Goal: Book appointment/travel/reservation

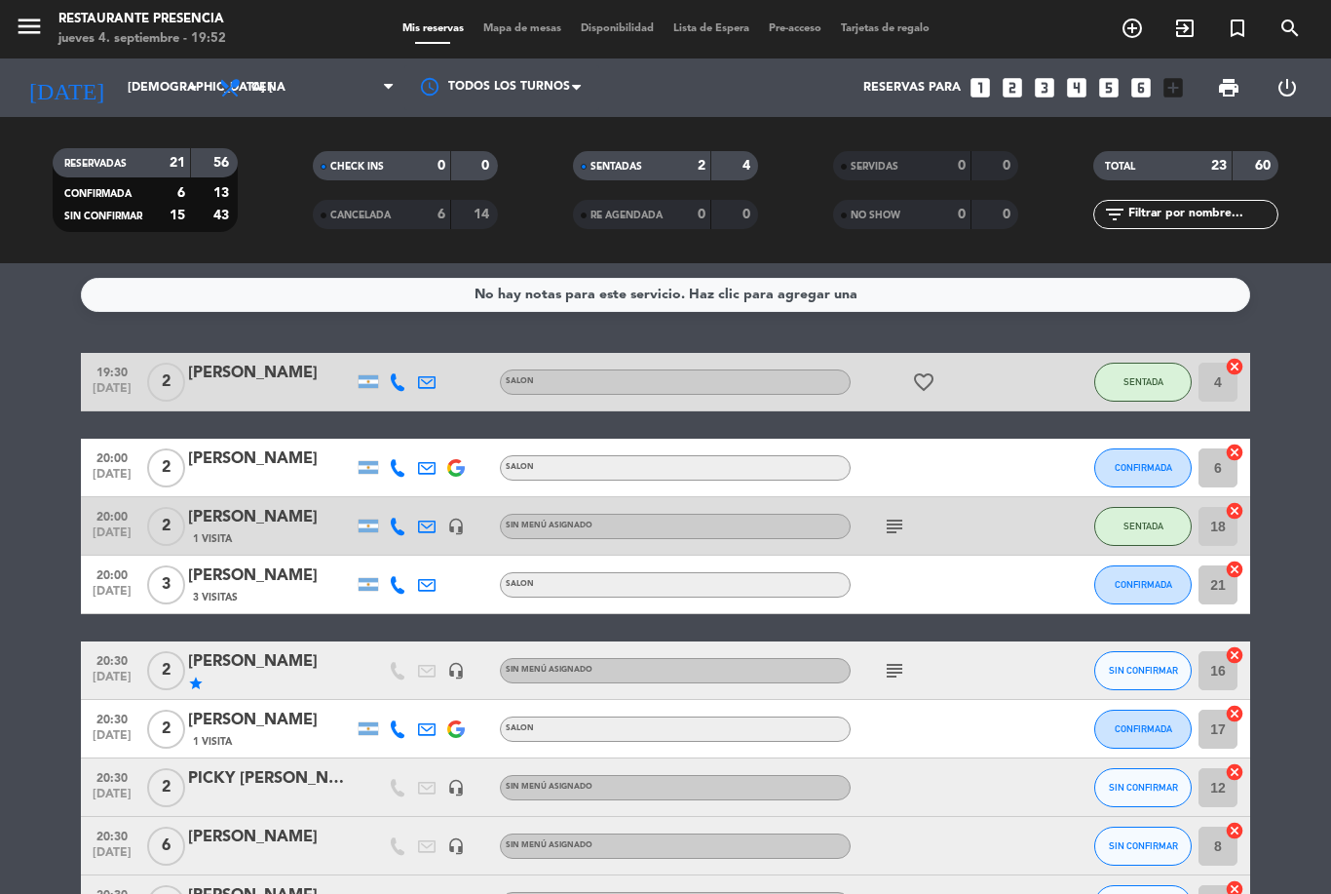
click at [165, 89] on input "[DEMOGRAPHIC_DATA] [DATE]" at bounding box center [200, 87] width 165 height 33
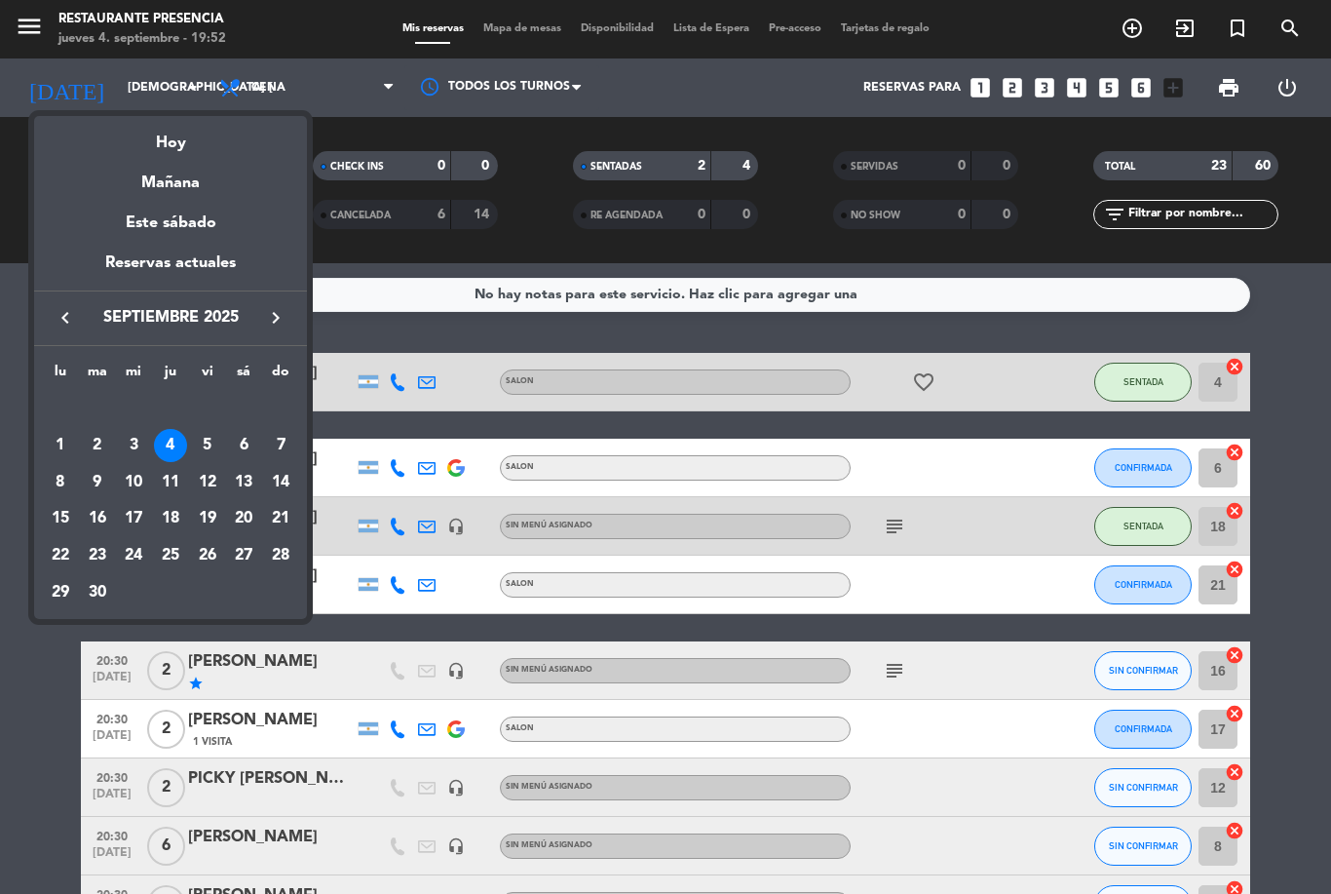
click at [142, 477] on div "10" at bounding box center [133, 482] width 33 height 33
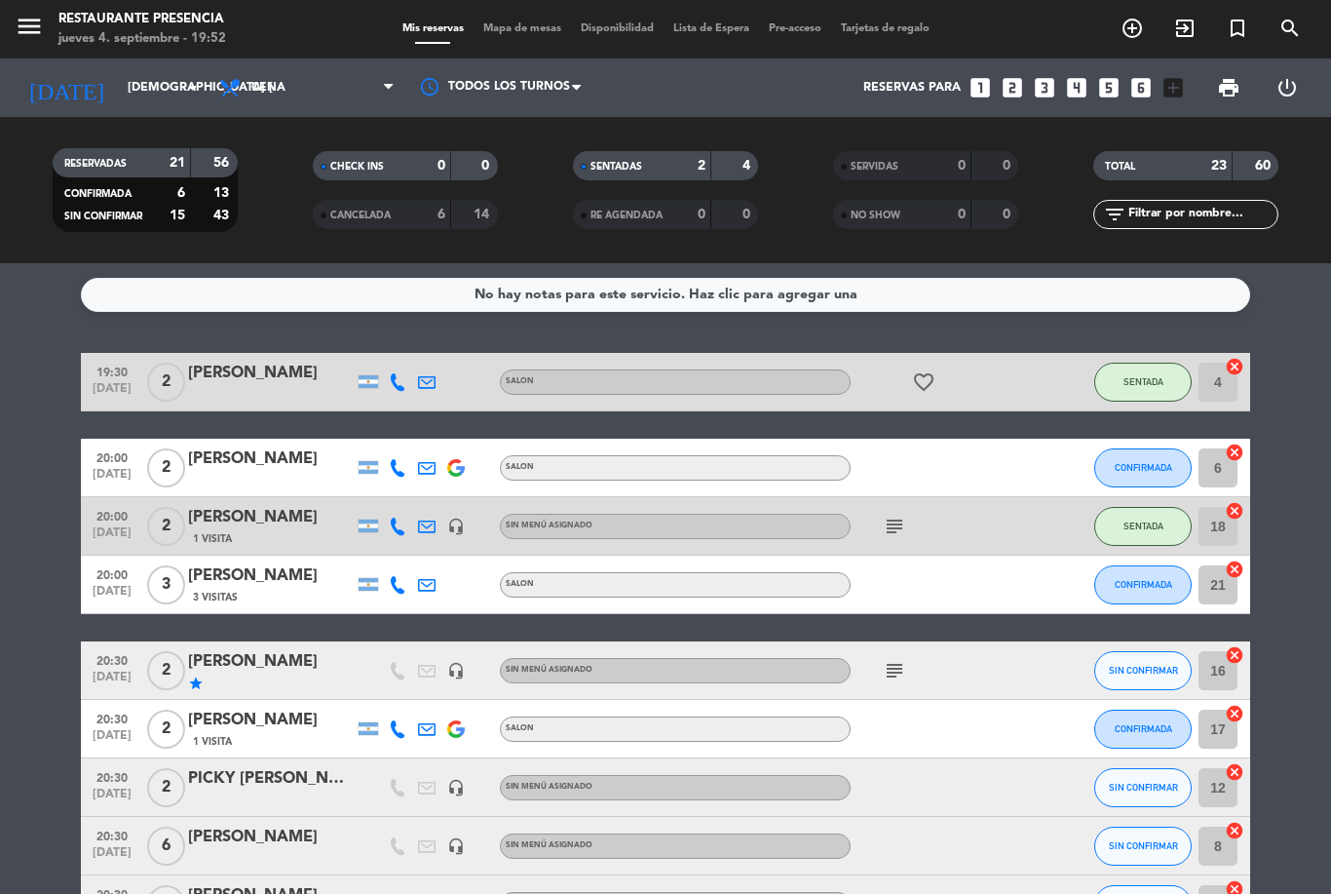
type input "mié. [DATE]"
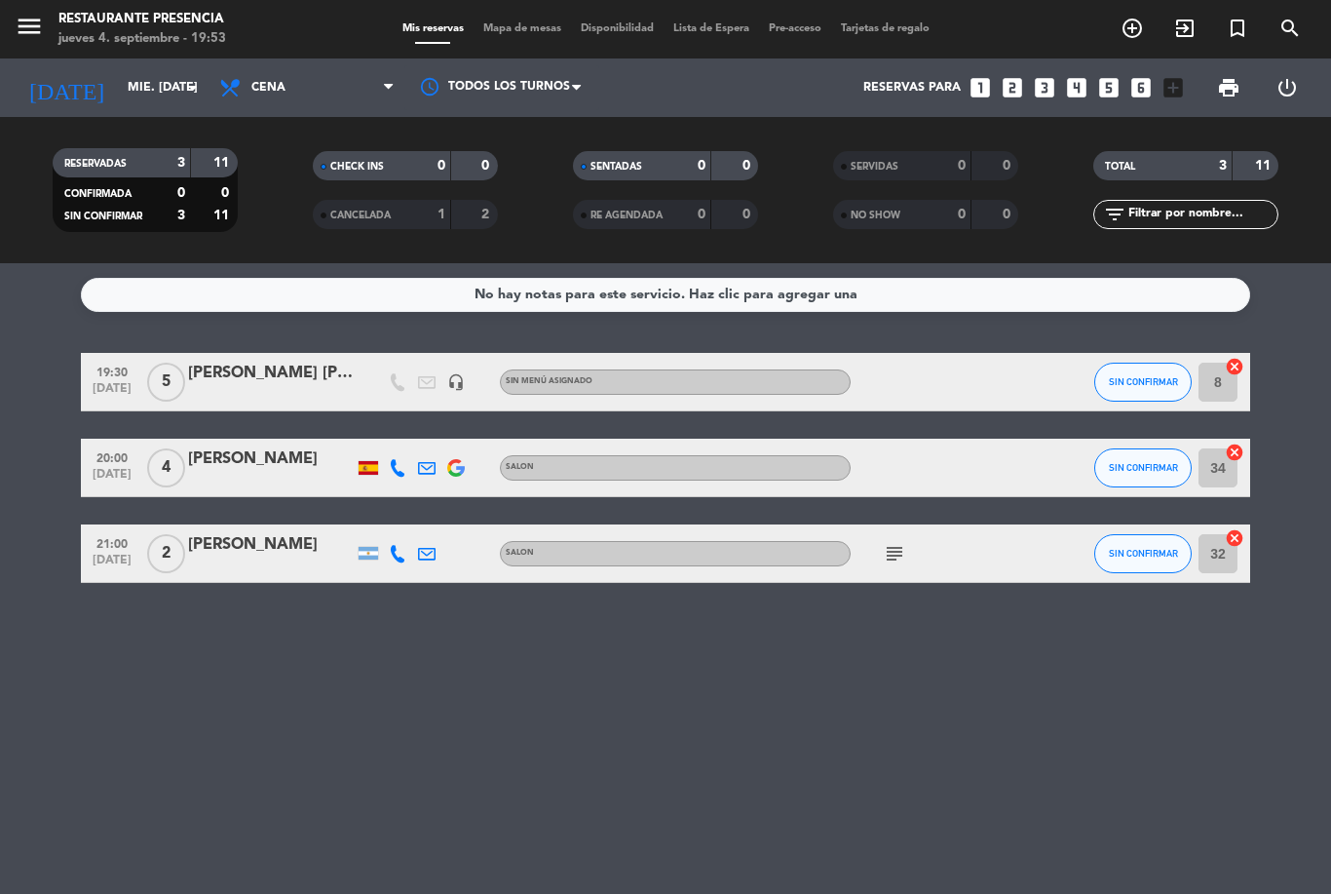
click at [1110, 44] on span "add_circle_outline" at bounding box center [1132, 28] width 53 height 33
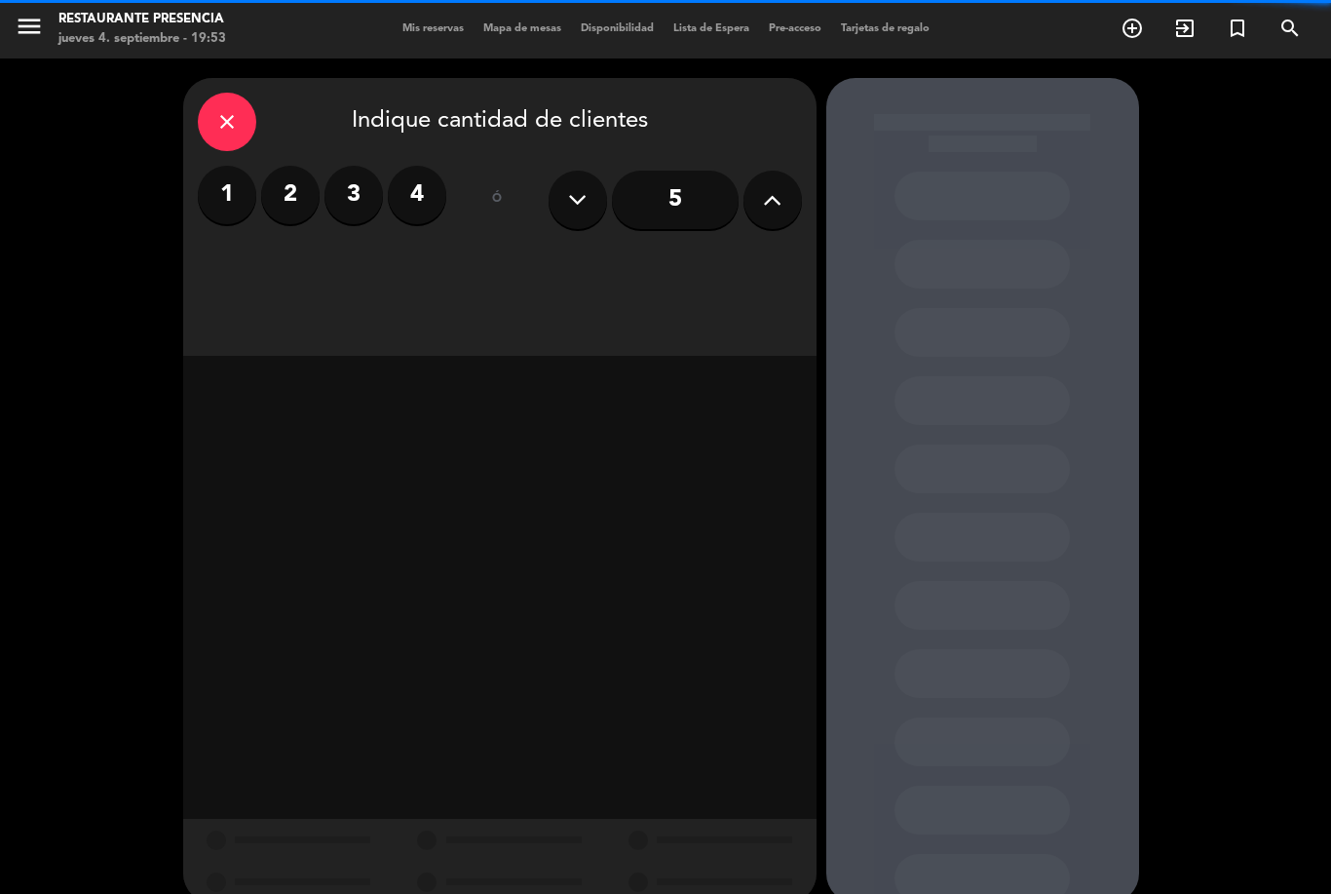
click at [755, 206] on button at bounding box center [772, 200] width 58 height 58
click at [767, 209] on icon at bounding box center [772, 199] width 19 height 29
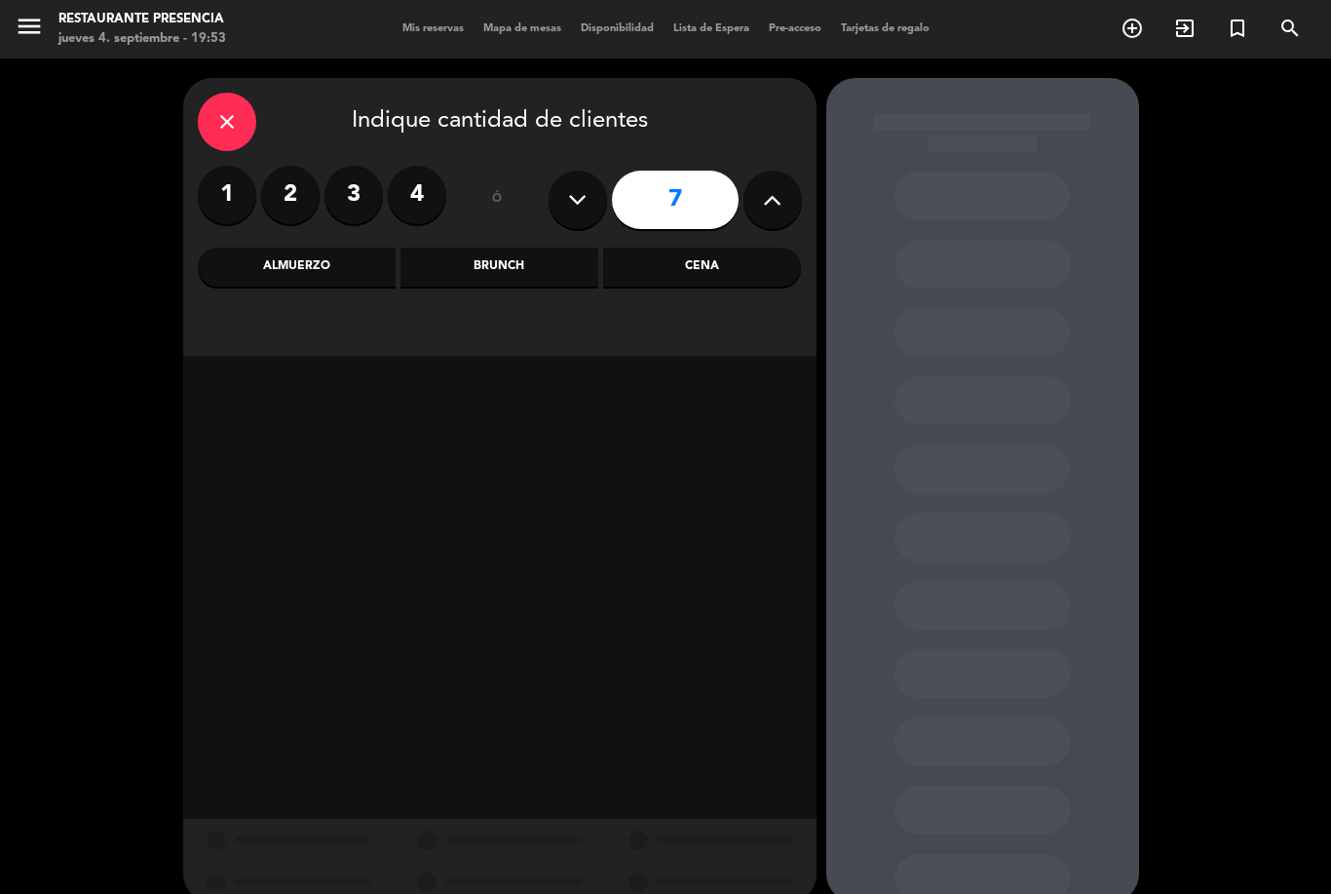
click at [778, 213] on icon at bounding box center [772, 199] width 19 height 29
click at [773, 215] on button at bounding box center [772, 200] width 58 height 58
click at [768, 210] on icon at bounding box center [772, 199] width 19 height 29
type input "10"
click at [709, 268] on div "Cena" at bounding box center [702, 266] width 198 height 39
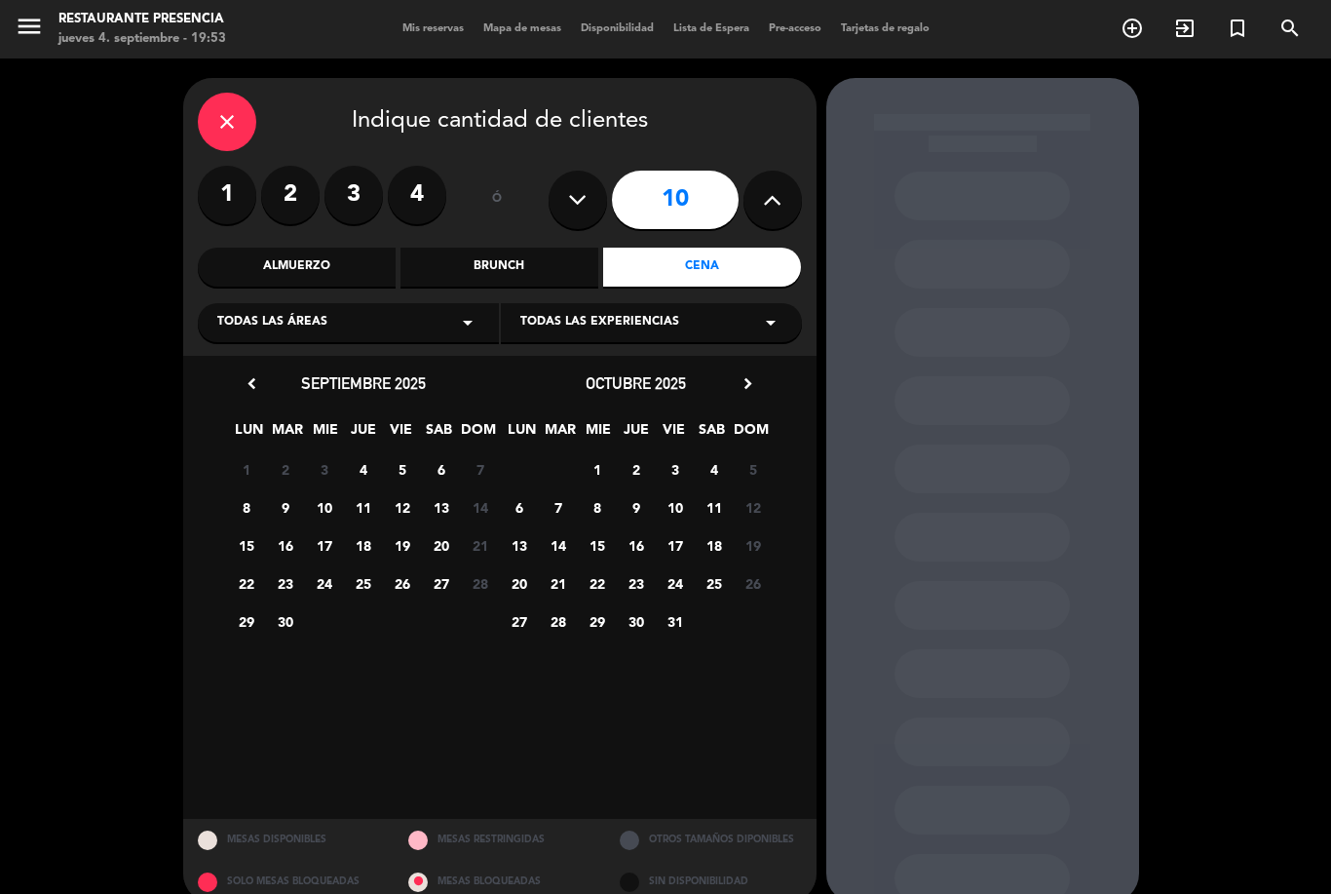
click at [323, 508] on span "10" at bounding box center [324, 507] width 32 height 32
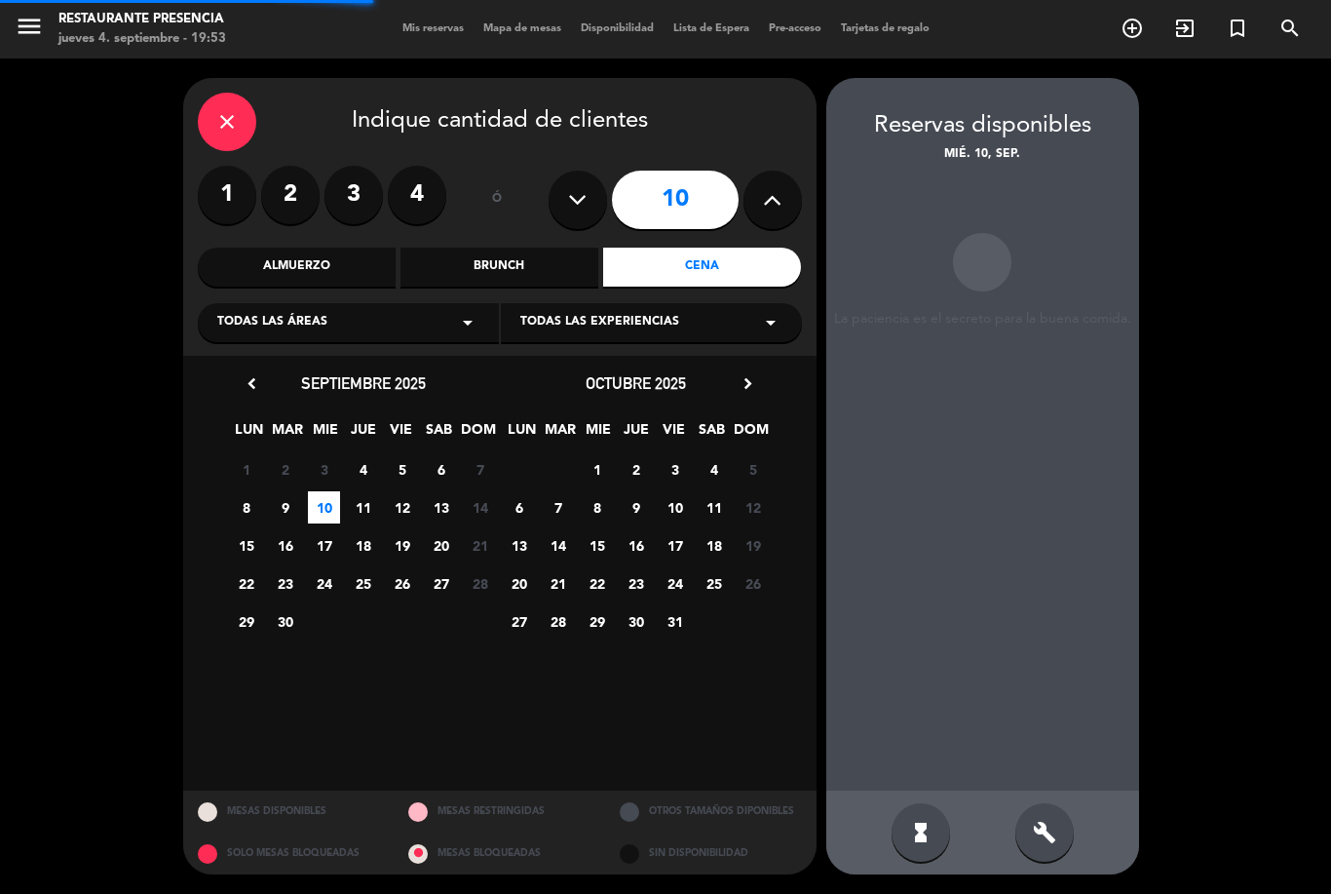
scroll to position [62, 0]
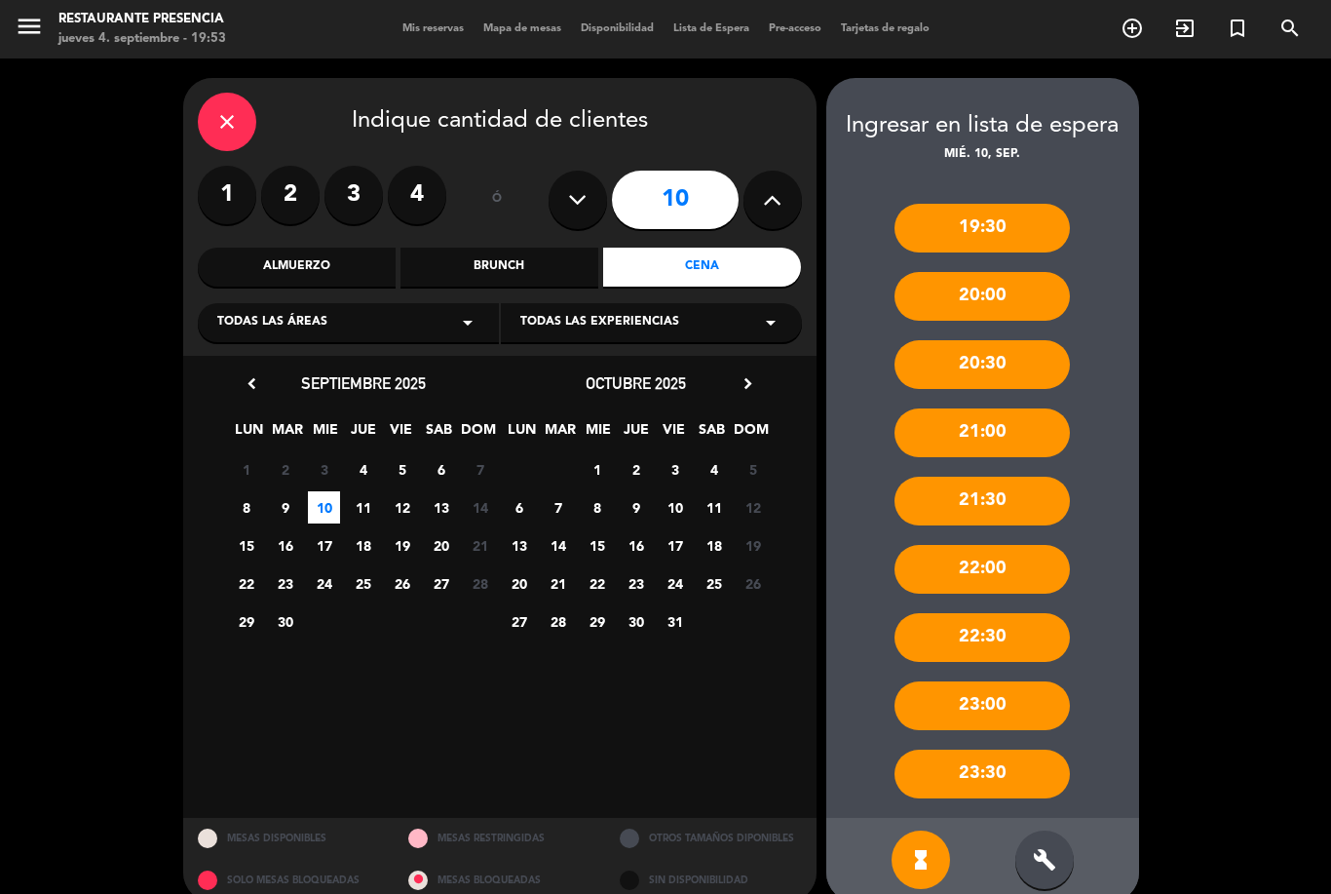
click at [1041, 848] on icon "build" at bounding box center [1044, 859] width 23 height 23
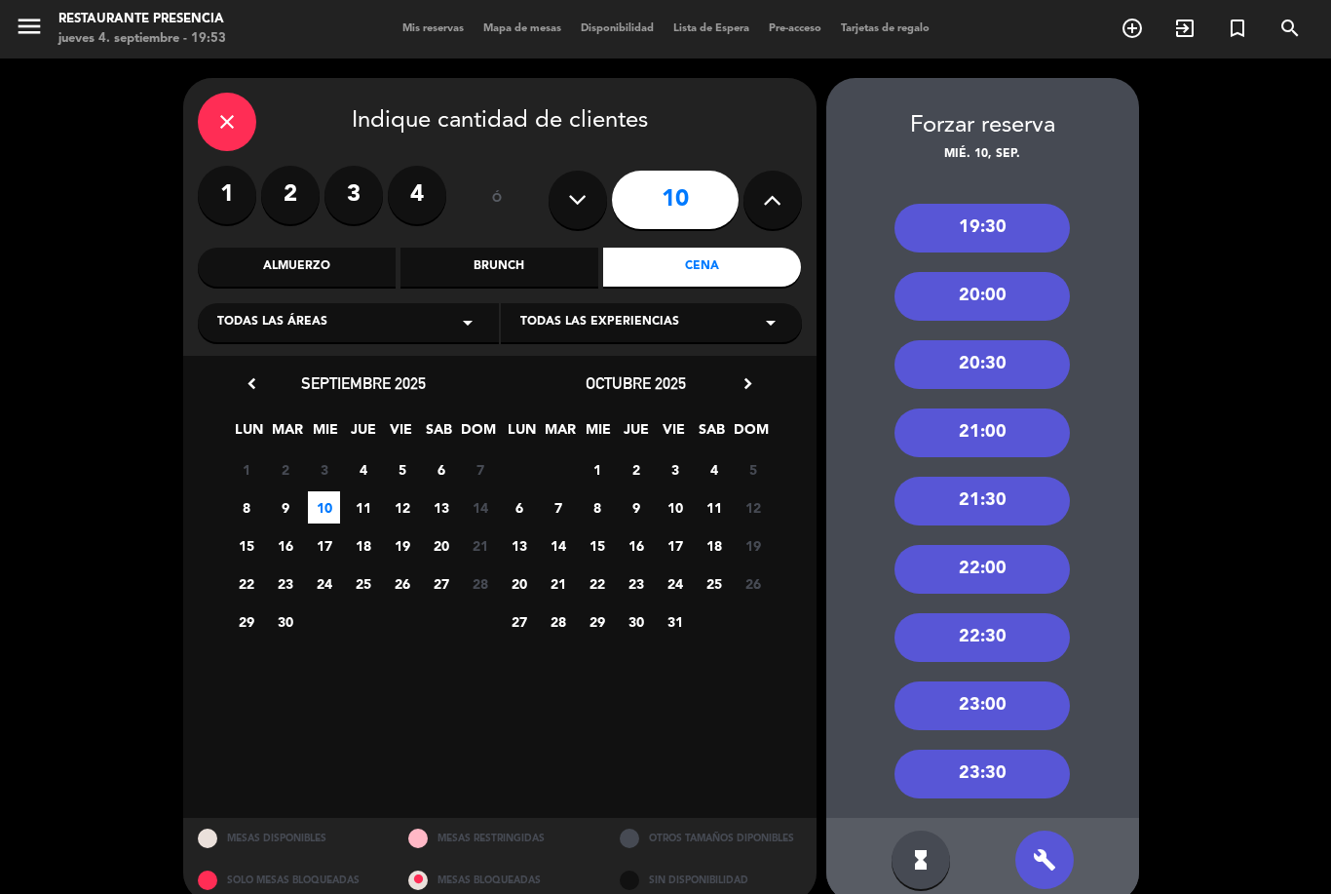
click at [1011, 408] on div "21:00" at bounding box center [981, 432] width 175 height 49
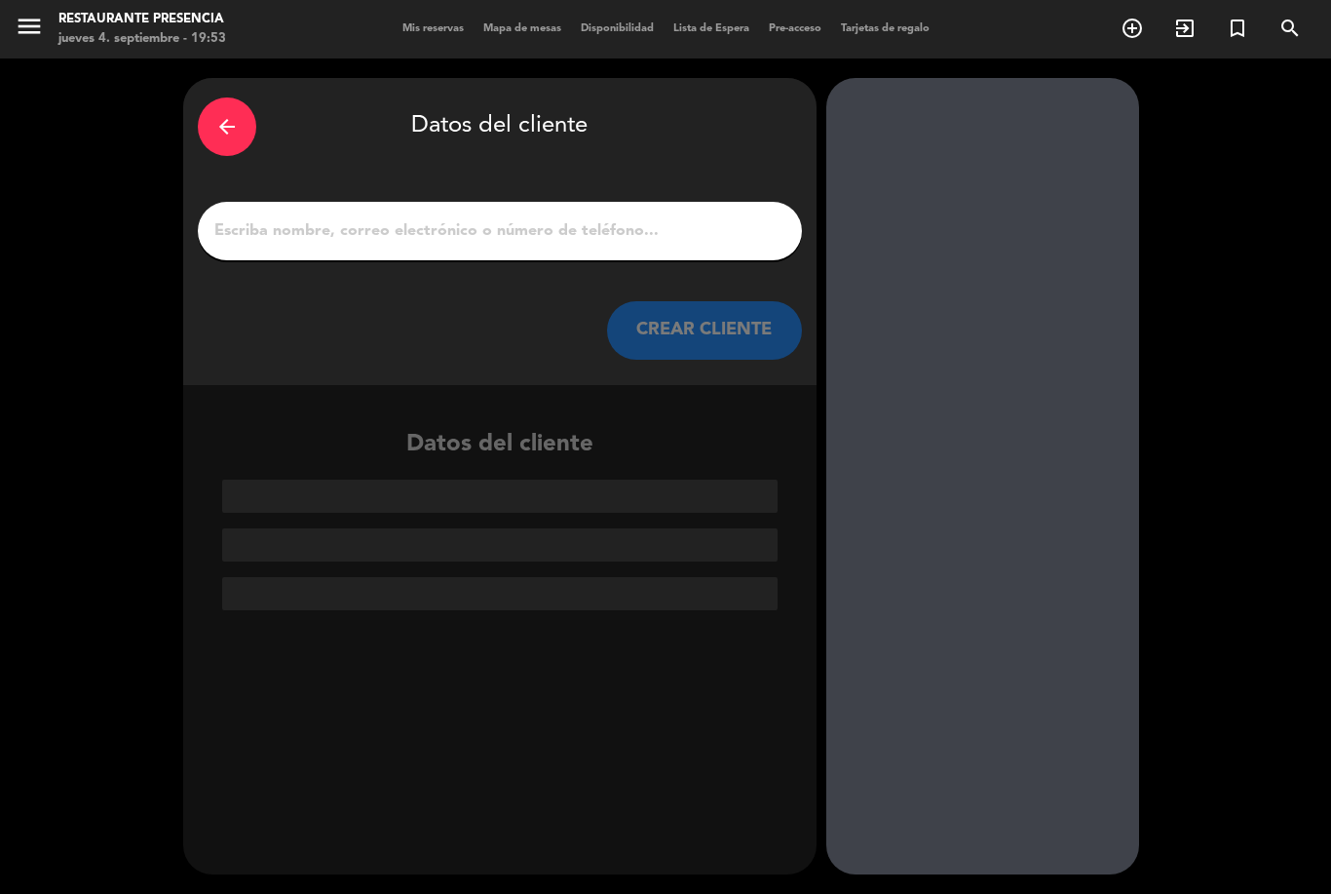
click at [573, 217] on input "1" at bounding box center [499, 230] width 575 height 27
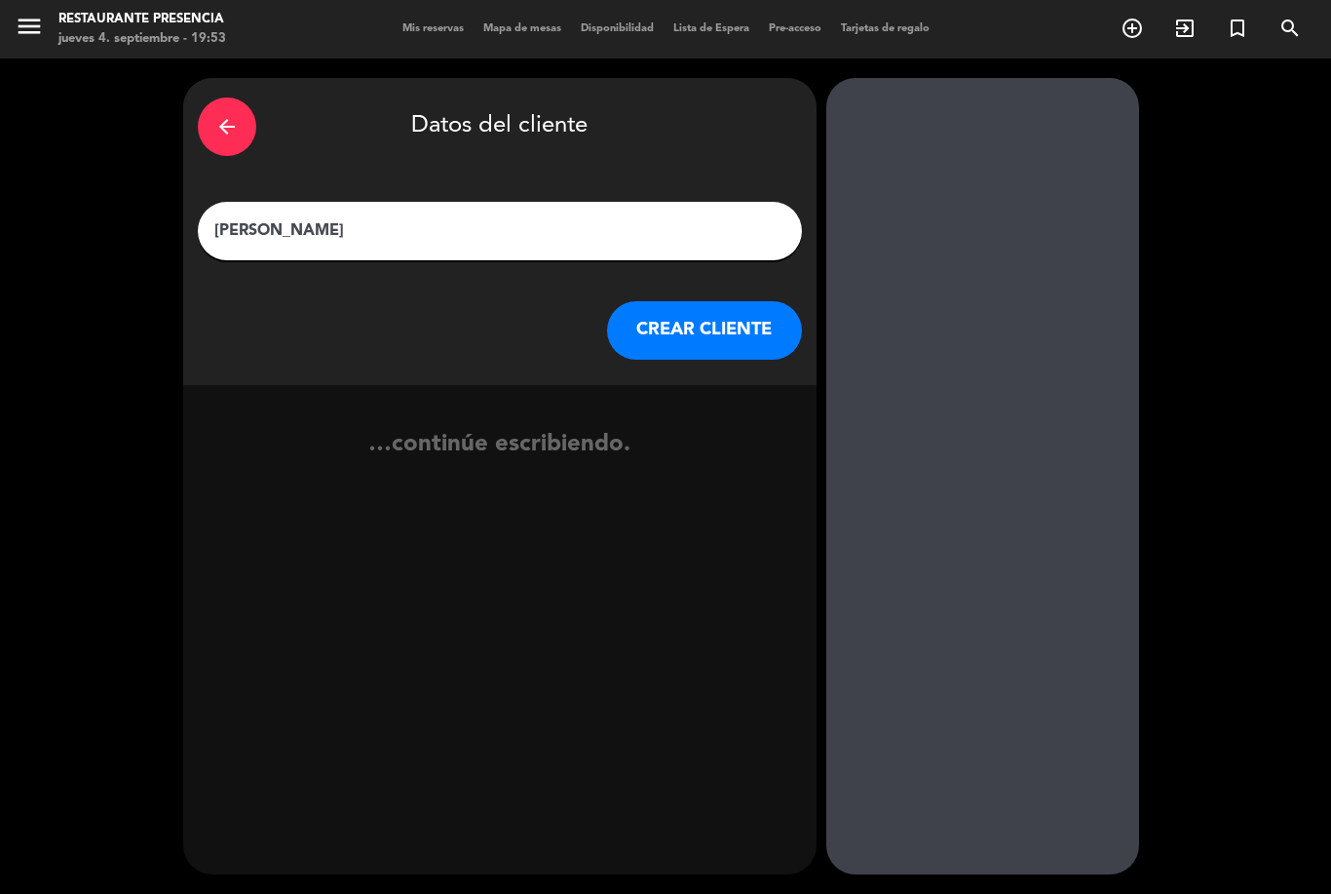
type input "[PERSON_NAME]"
click at [981, 274] on div at bounding box center [982, 476] width 313 height 796
click at [721, 301] on button "CREAR CLIENTE" at bounding box center [704, 330] width 195 height 58
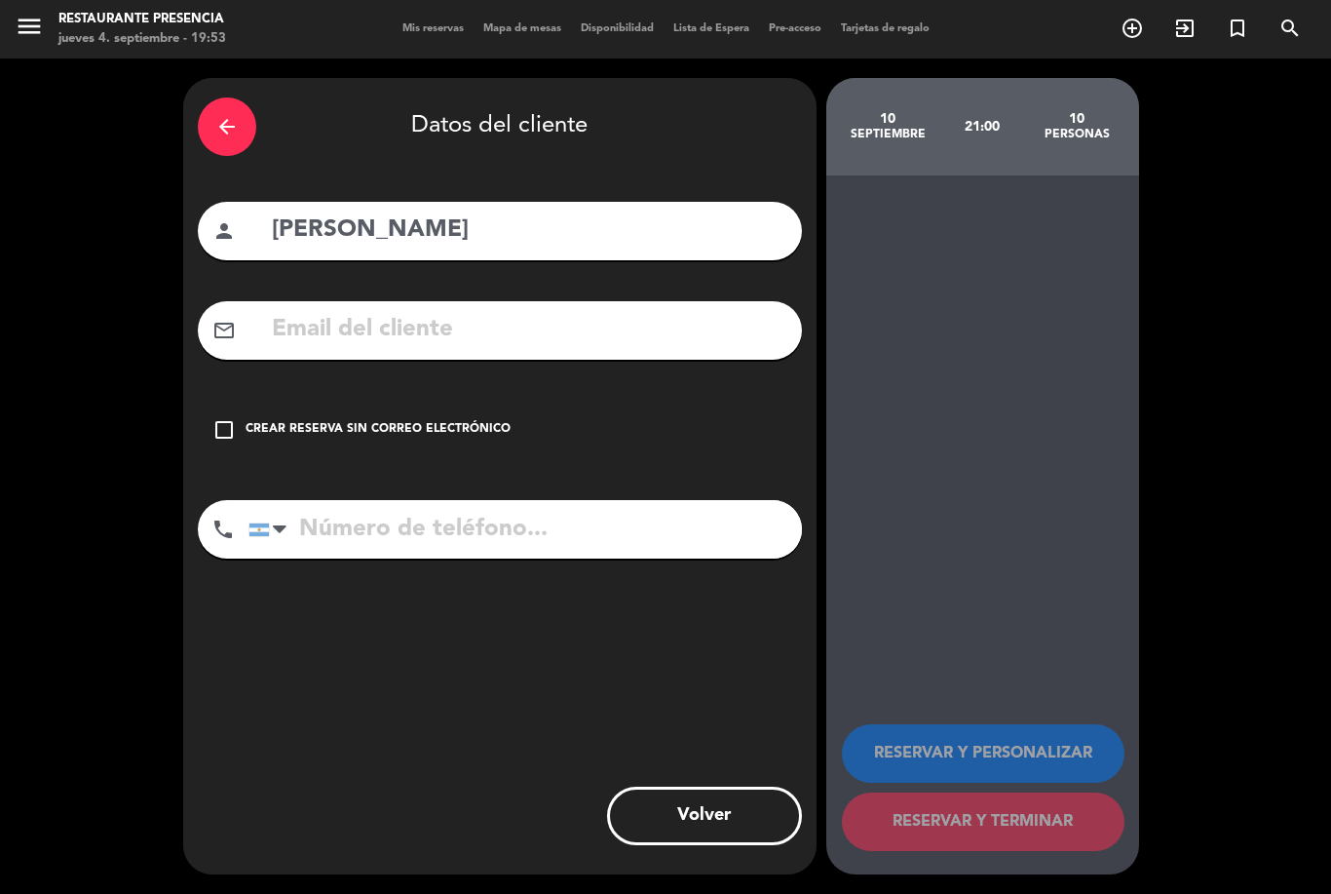
click at [213, 400] on div "check_box_outline_blank Crear reserva sin correo electrónico" at bounding box center [500, 429] width 604 height 58
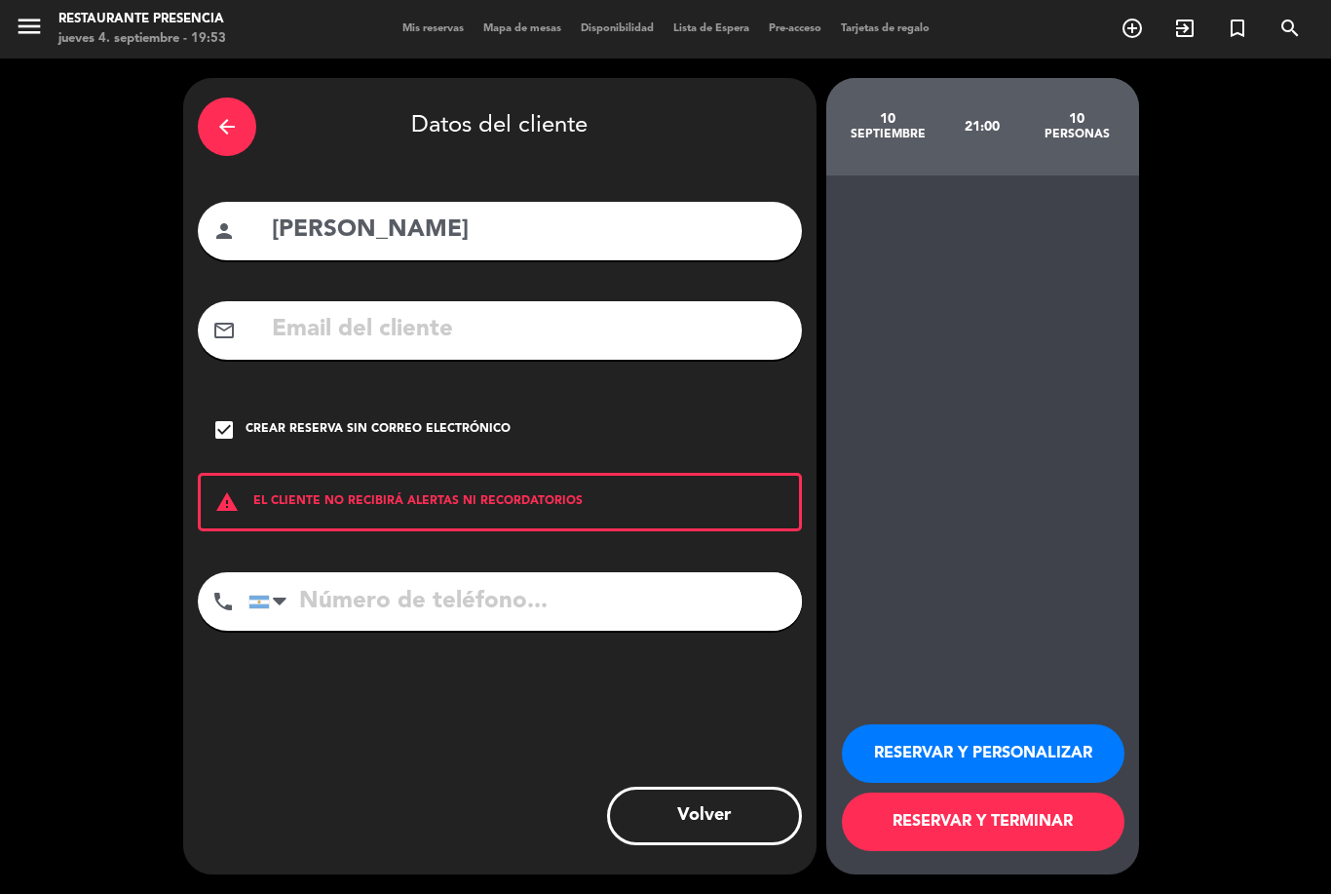
click at [451, 572] on input "tel" at bounding box center [524, 601] width 553 height 58
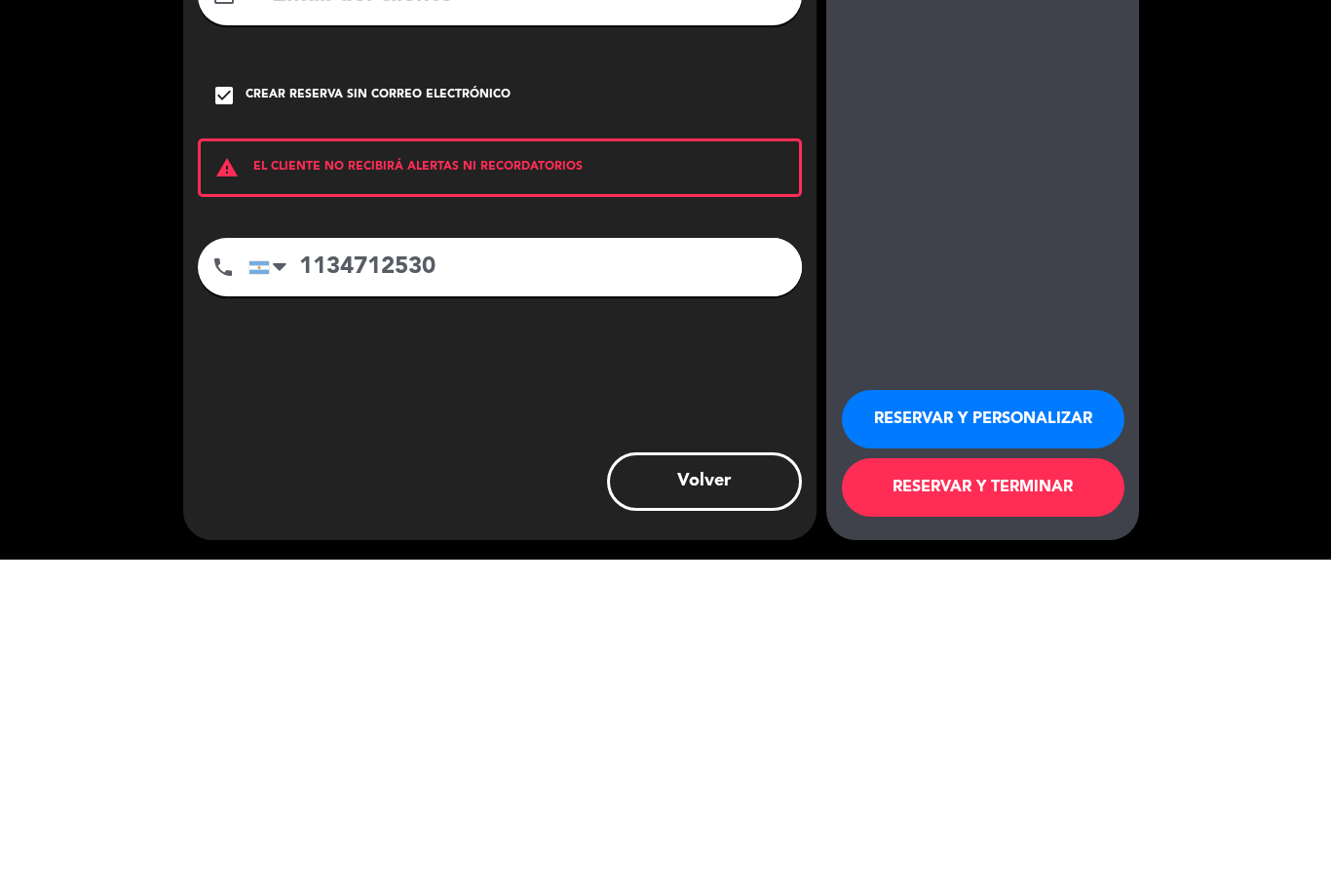
type input "1134712530"
click at [1060, 243] on div "RESERVAR Y PERSONALIZAR RESERVAR Y TERMINAR" at bounding box center [982, 524] width 313 height 699
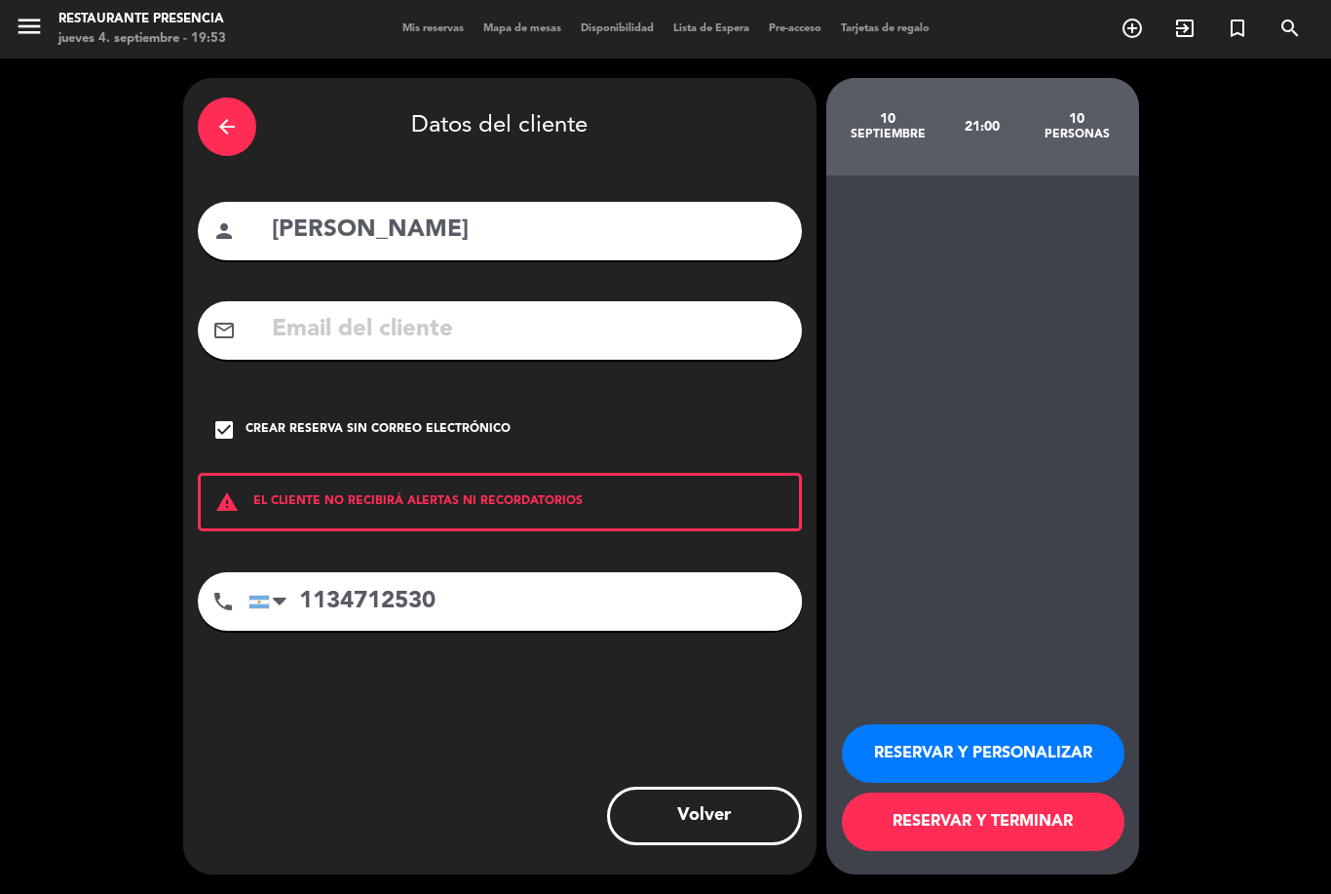
click at [1034, 753] on button "RESERVAR Y PERSONALIZAR" at bounding box center [983, 753] width 283 height 58
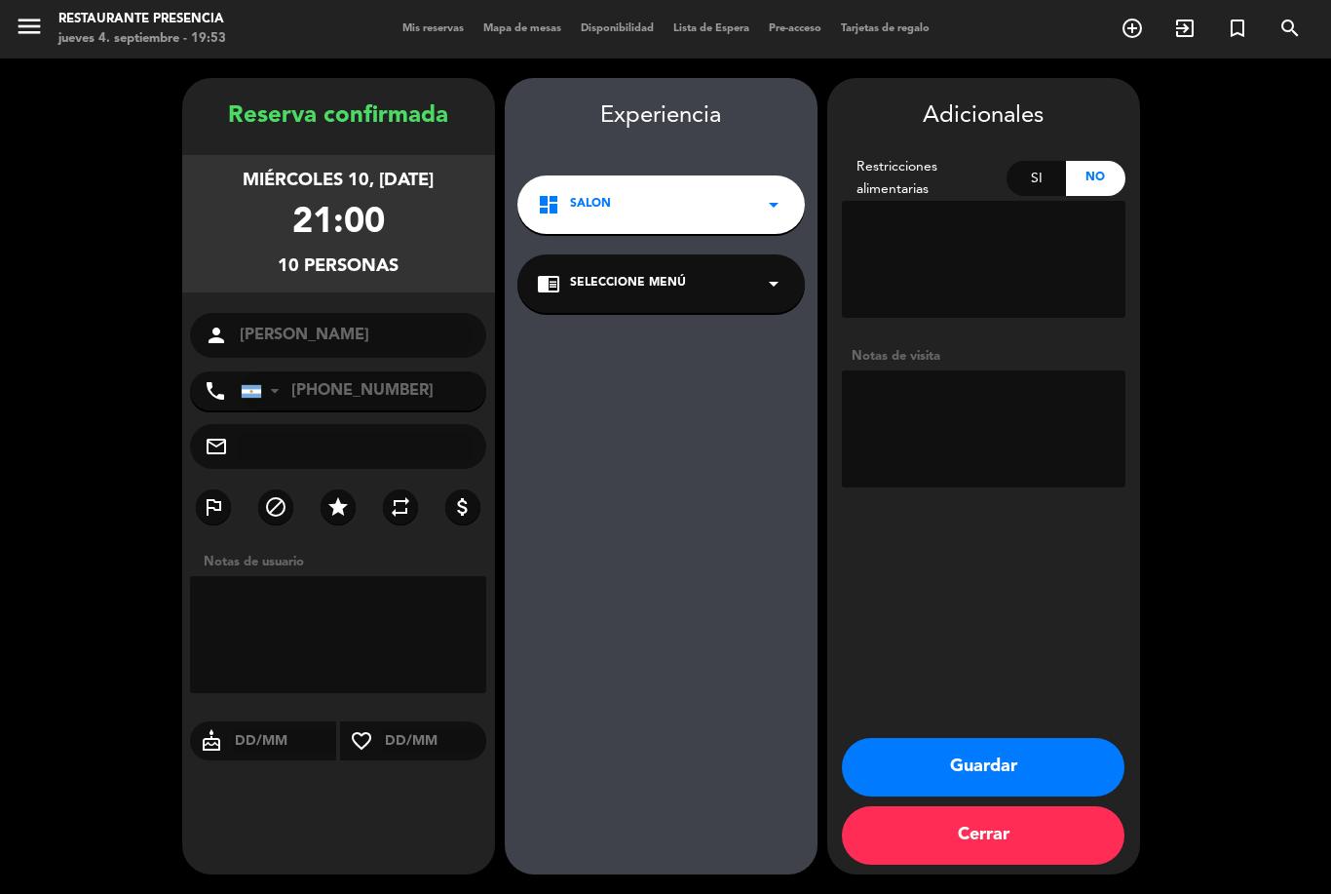
click at [976, 370] on textarea at bounding box center [984, 428] width 284 height 117
type textarea "Cumpleaños [PERSON_NAME]. Sabe que el mínimo es un millón"
click at [656, 299] on div "Experiencia dashboard SALON arrow_drop_down chrome_reader_mode Seleccione Menú …" at bounding box center [661, 495] width 313 height 796
click at [993, 780] on button "Guardar" at bounding box center [983, 767] width 283 height 58
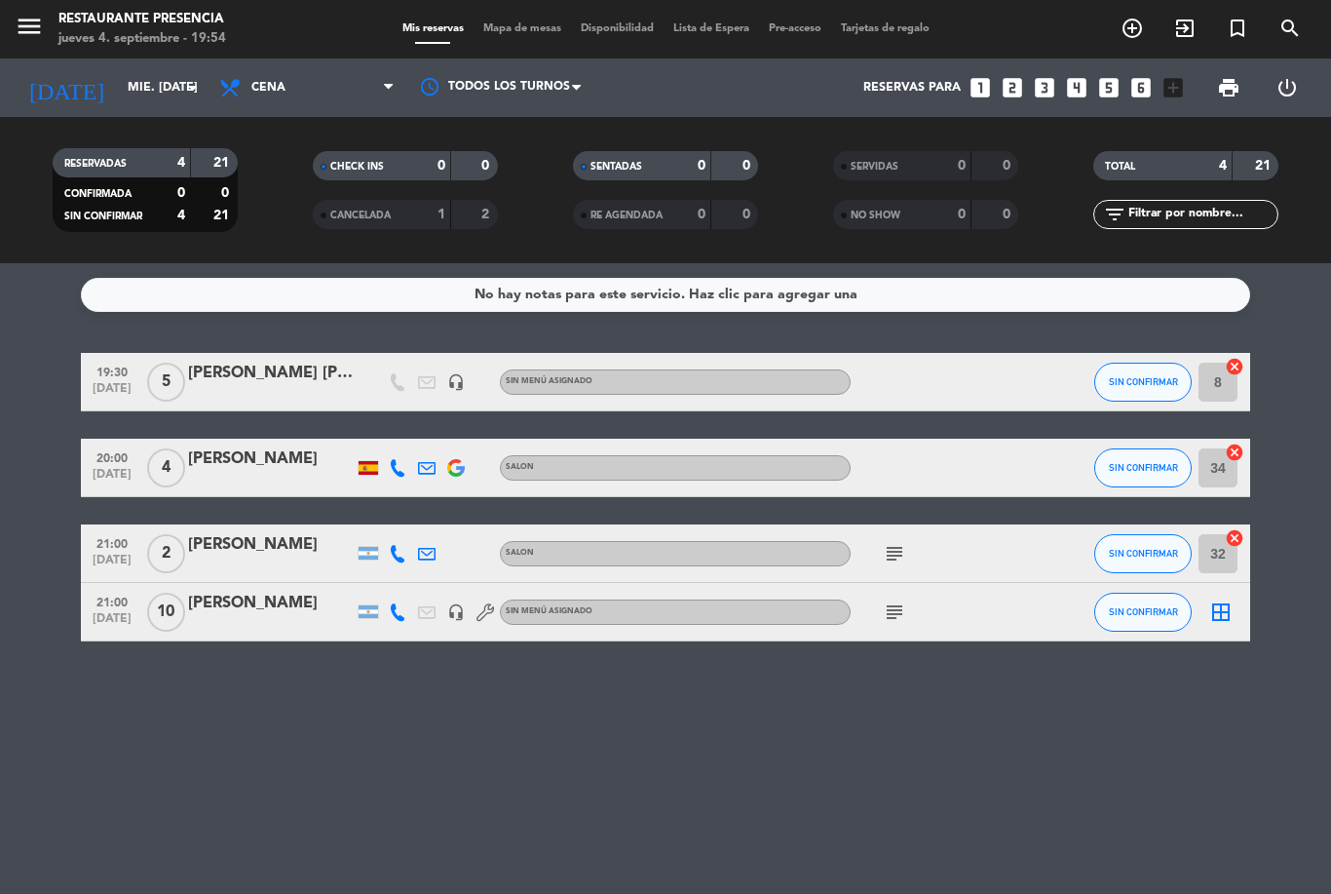
click at [1218, 600] on icon "border_all" at bounding box center [1220, 611] width 23 height 23
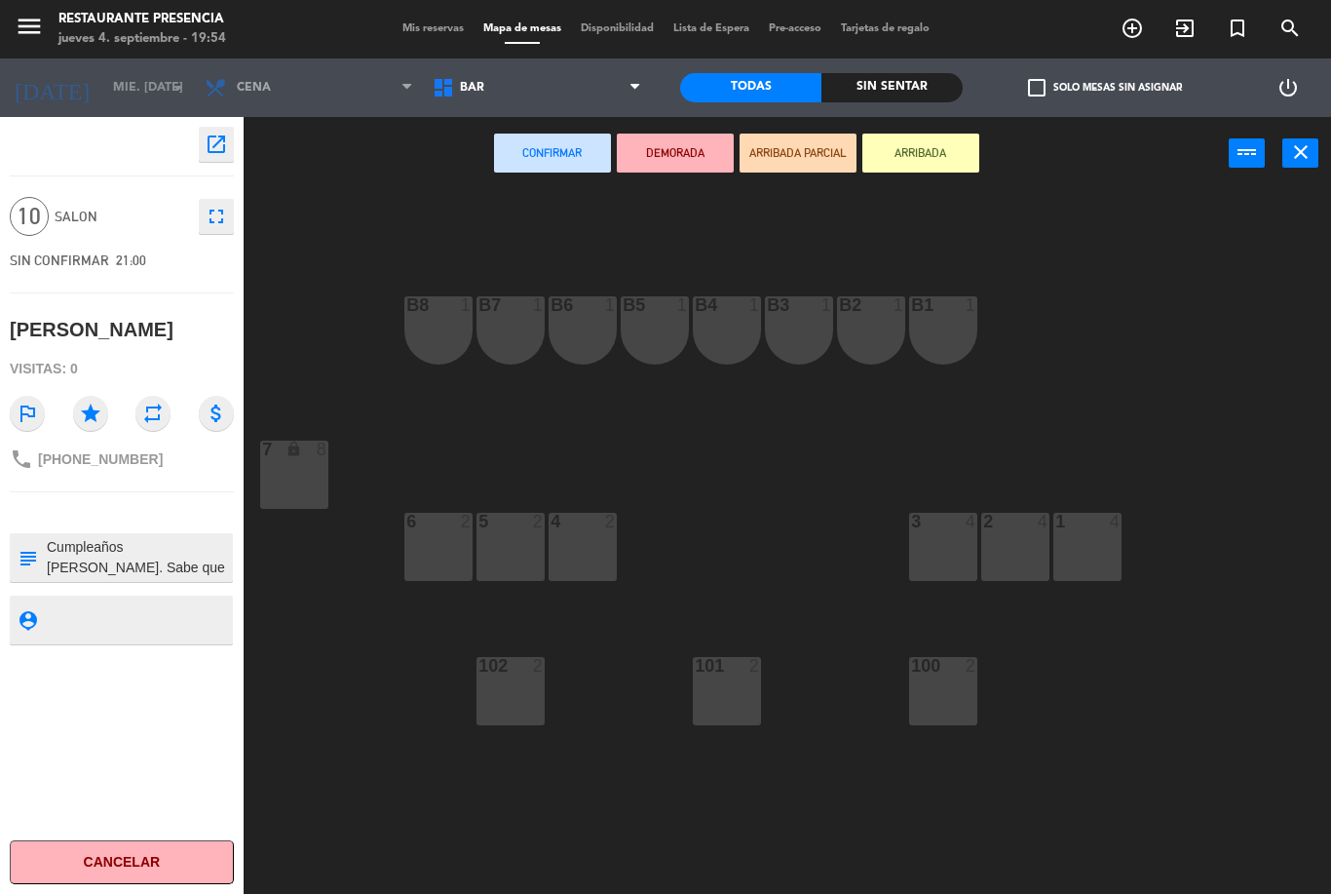
click at [309, 479] on div "7 lock 8" at bounding box center [294, 474] width 68 height 68
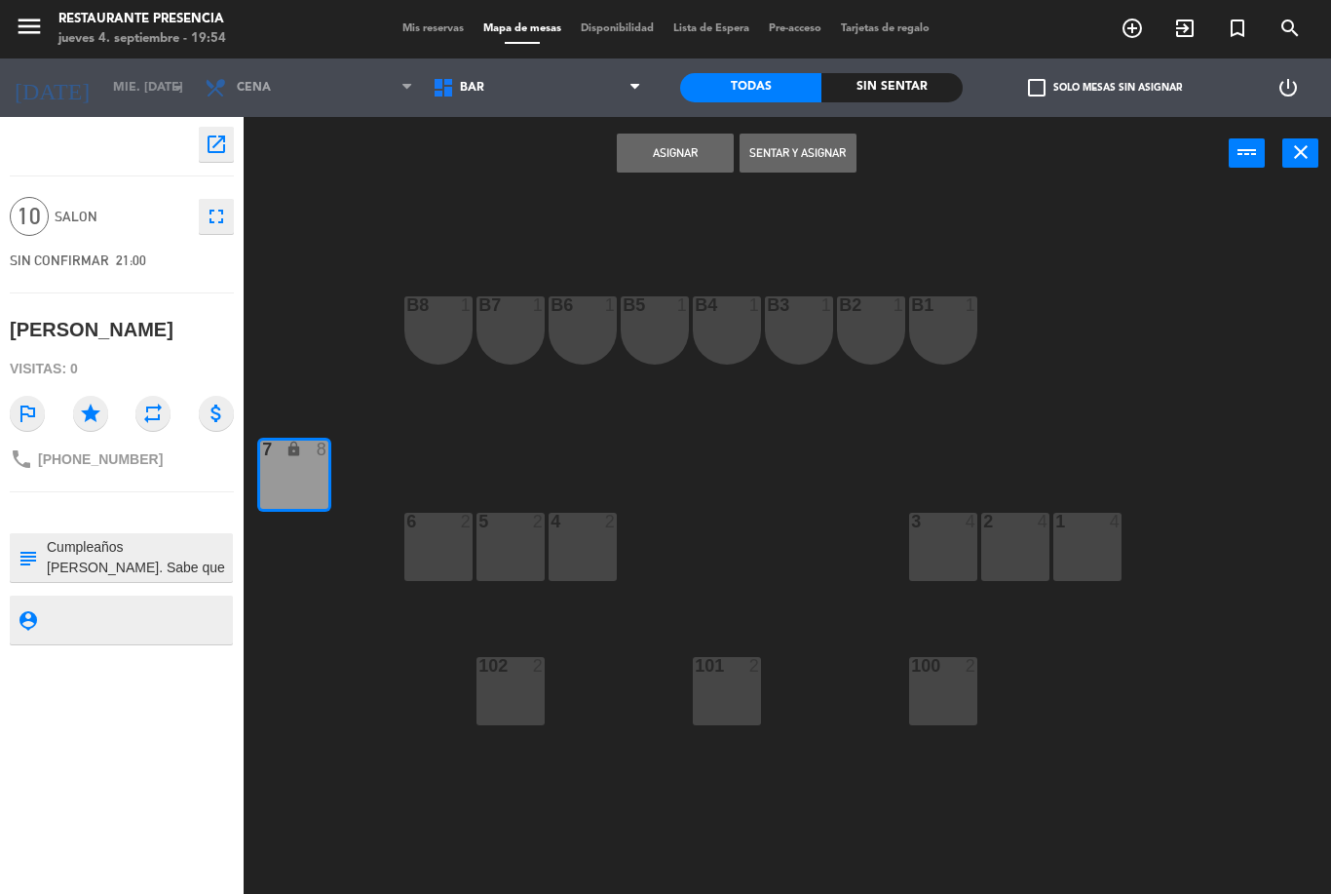
click at [684, 156] on button "Asignar" at bounding box center [675, 152] width 117 height 39
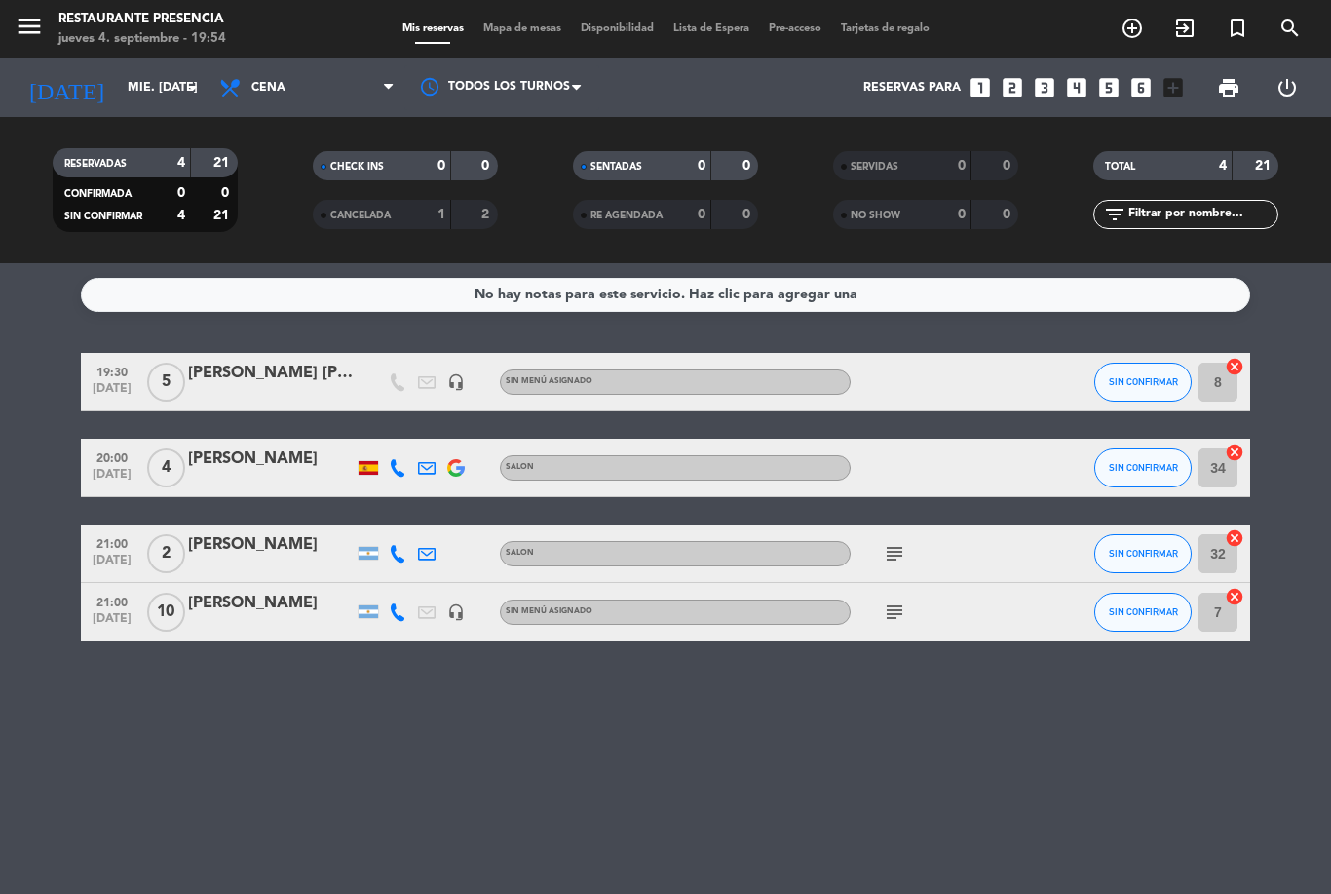
click at [1187, 746] on div "No hay notas para este servicio. Haz clic para agregar una 19:30 [DATE] 5 [PERS…" at bounding box center [665, 578] width 1331 height 630
click at [165, 71] on input "mié. [DATE]" at bounding box center [200, 87] width 165 height 33
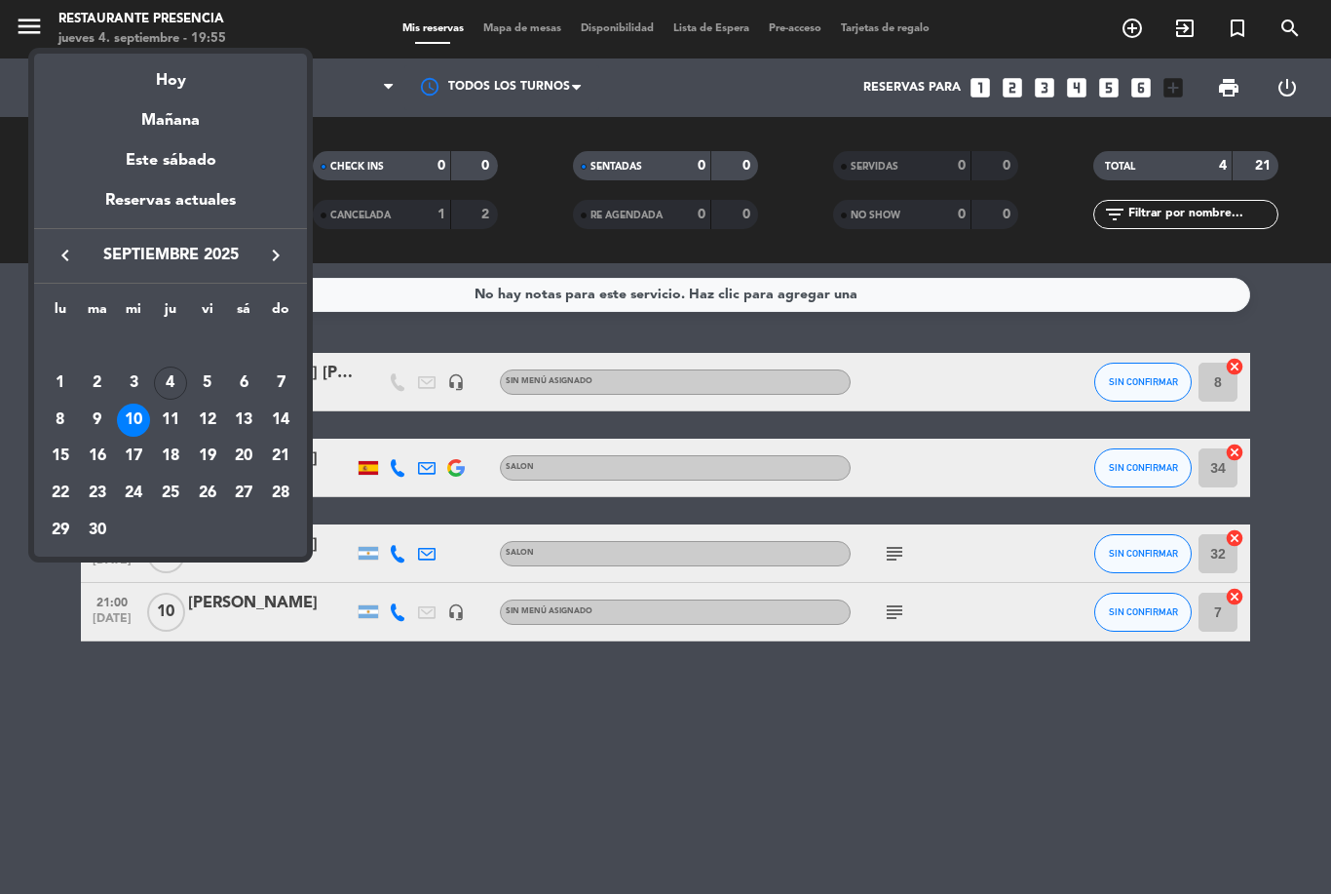
click at [196, 86] on div "Hoy" at bounding box center [170, 74] width 273 height 40
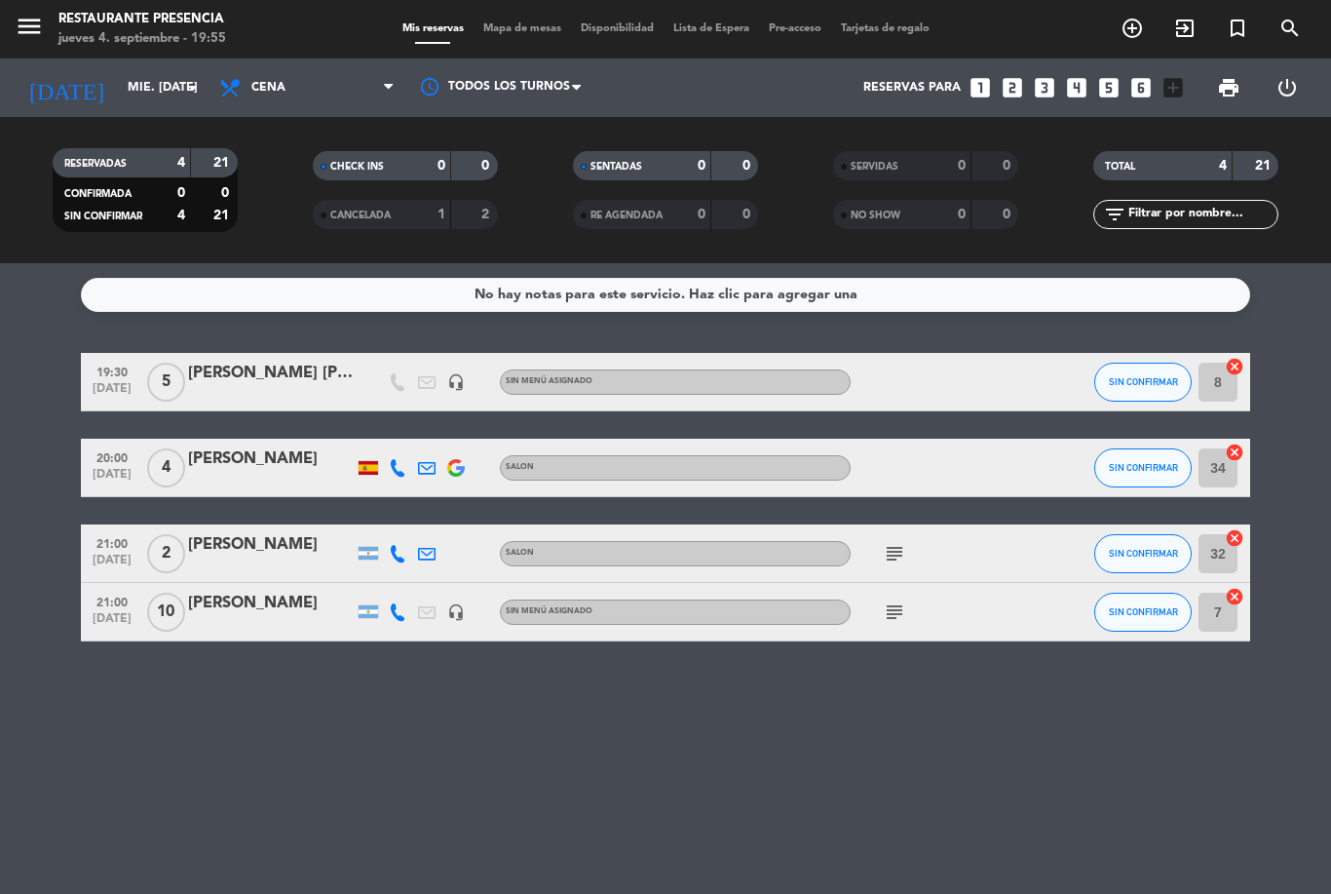
type input "[DEMOGRAPHIC_DATA] [DATE]"
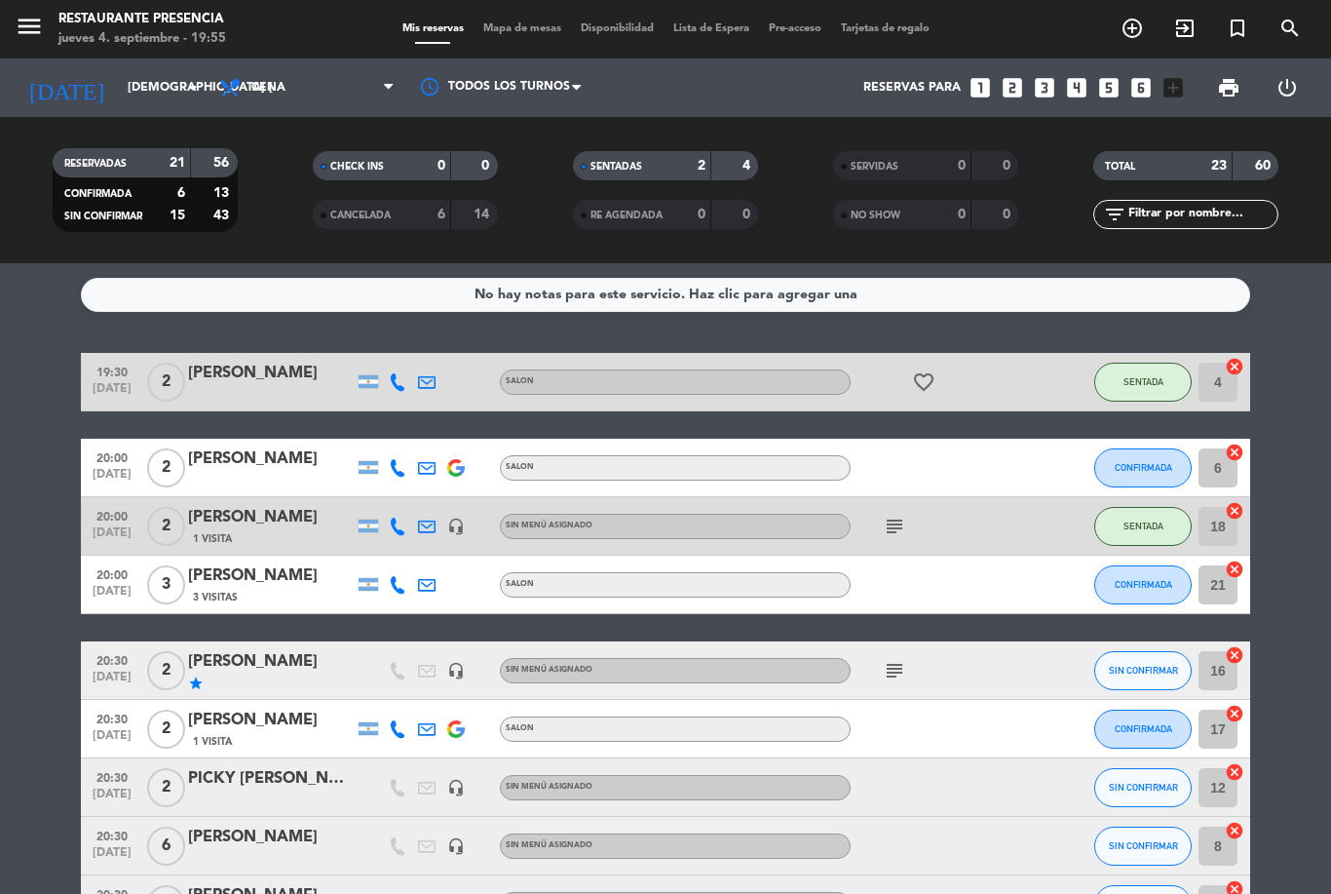
click at [1180, 204] on input "text" at bounding box center [1201, 214] width 151 height 21
click at [1224, 204] on input "text" at bounding box center [1201, 214] width 151 height 21
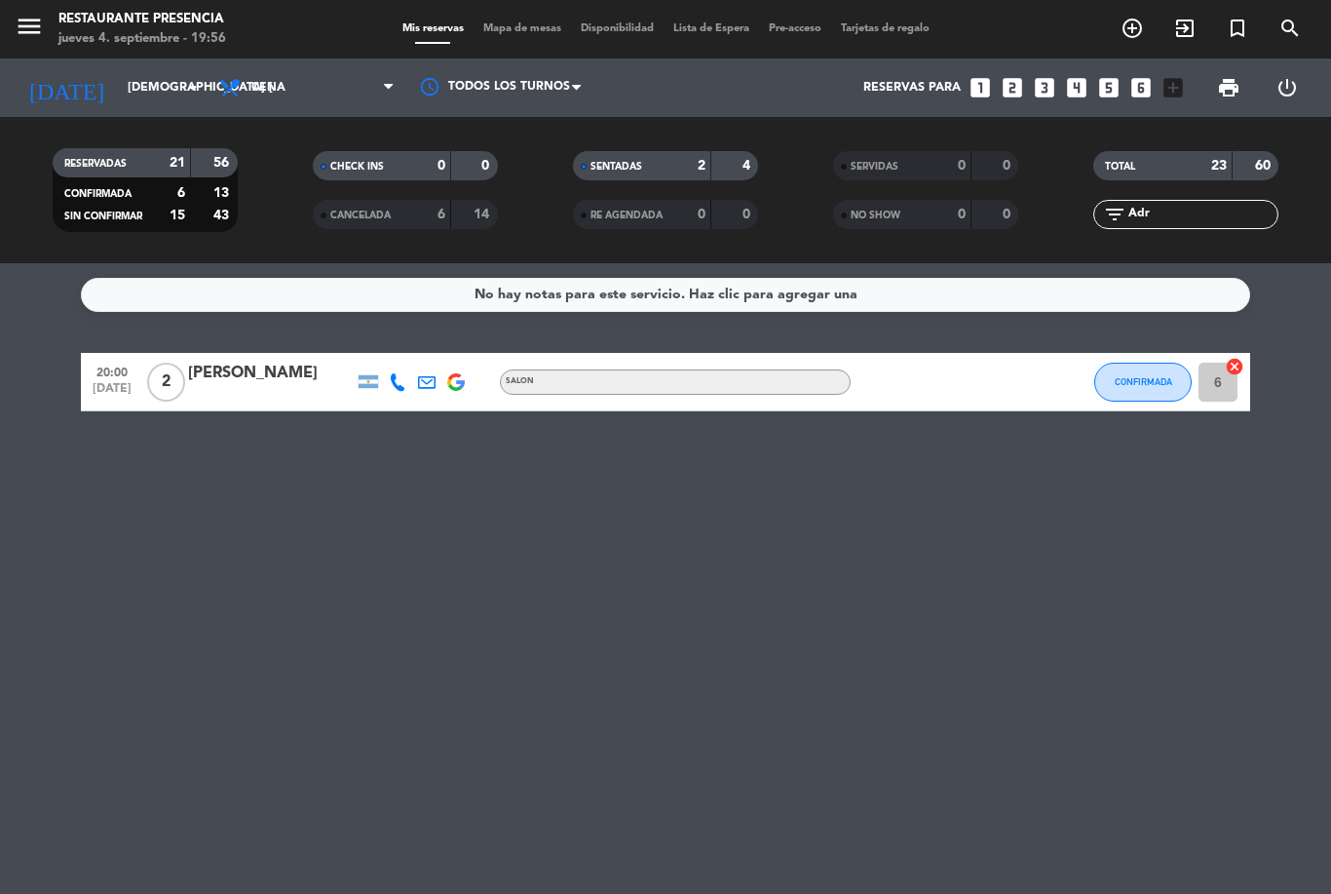
click at [1158, 376] on span "CONFIRMADA" at bounding box center [1143, 381] width 57 height 11
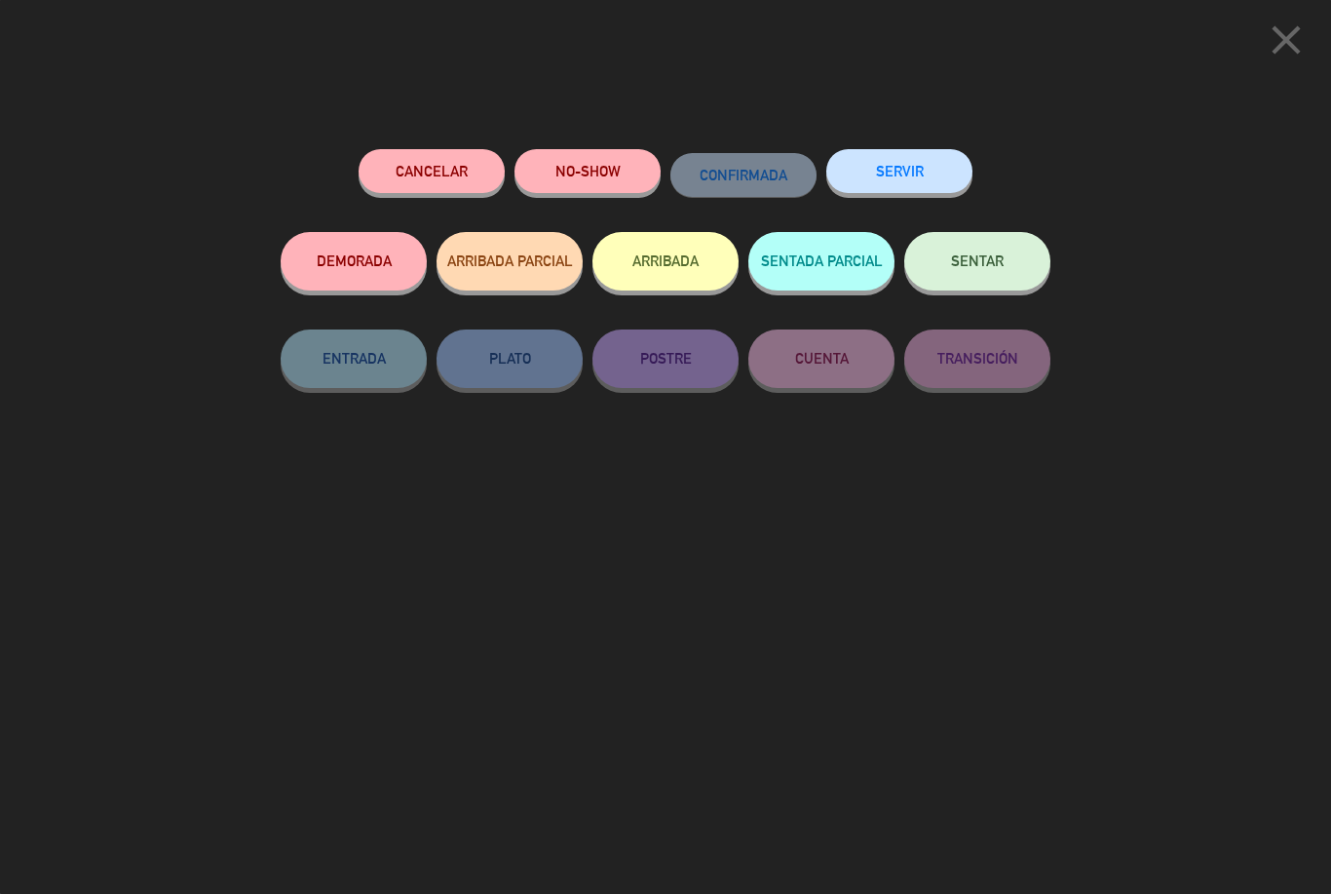
click at [994, 250] on button "SENTAR" at bounding box center [977, 261] width 146 height 58
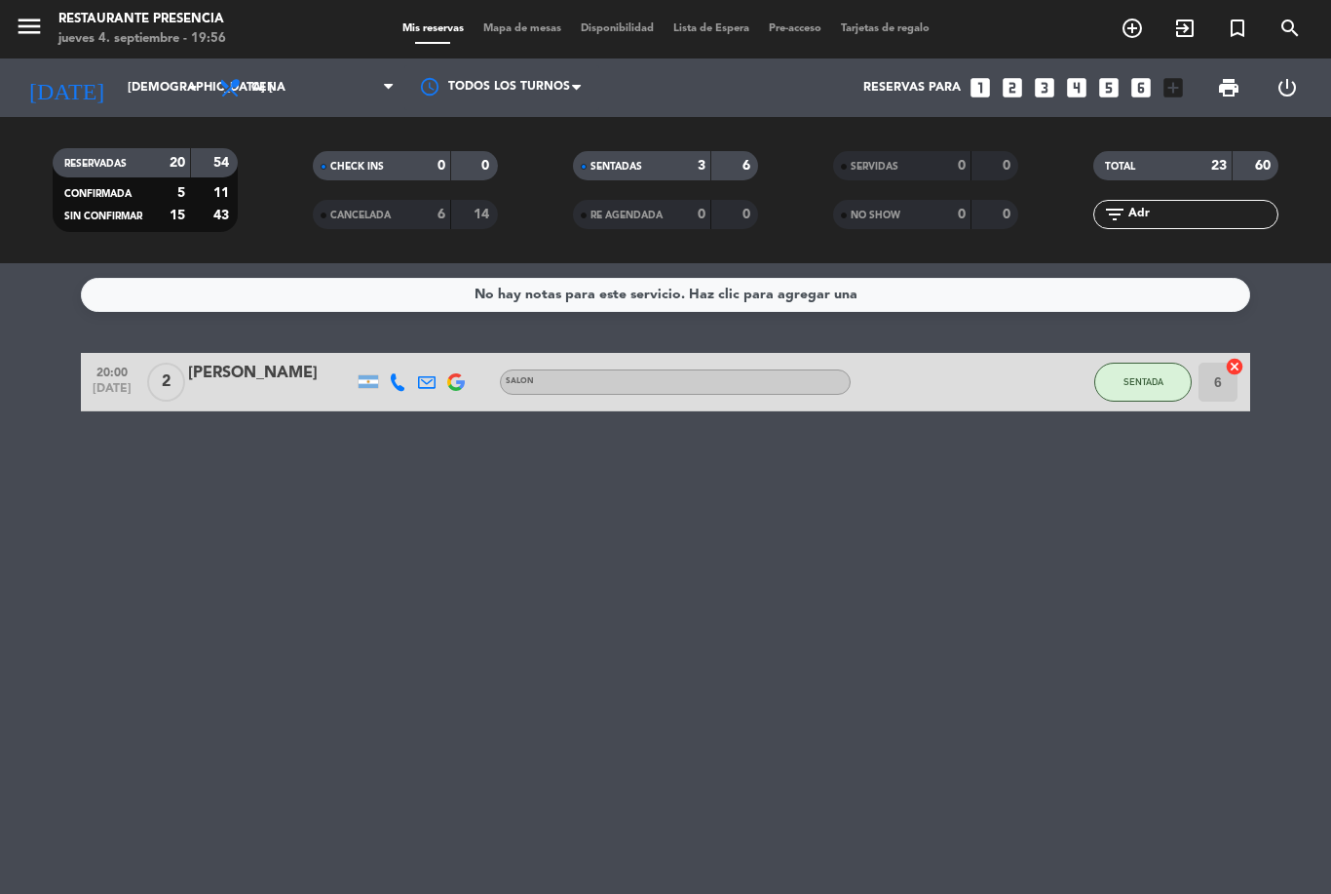
click at [1226, 204] on input "Adr" at bounding box center [1201, 214] width 151 height 21
type input "A"
